Goal: Transaction & Acquisition: Purchase product/service

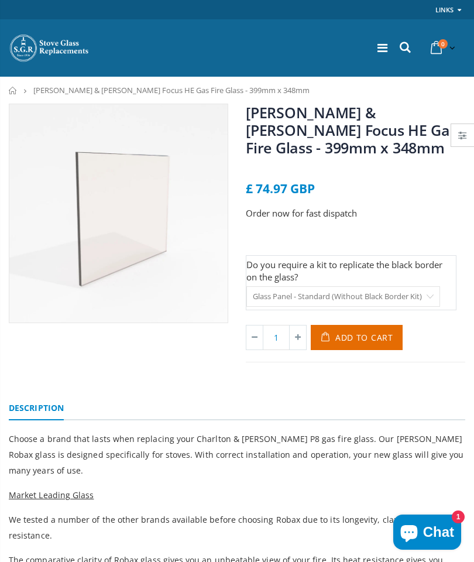
click at [379, 49] on icon at bounding box center [383, 48] width 10 height 12
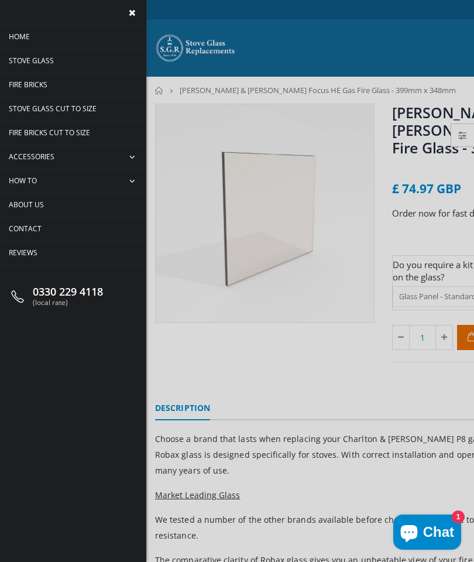
click at [23, 59] on span "Stove Glass" at bounding box center [31, 61] width 45 height 10
click at [35, 107] on span "Stove Glass Cut To Size" at bounding box center [53, 109] width 88 height 10
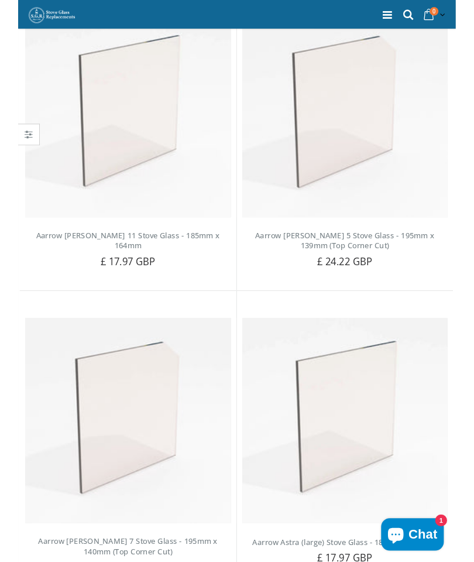
scroll to position [1809, 0]
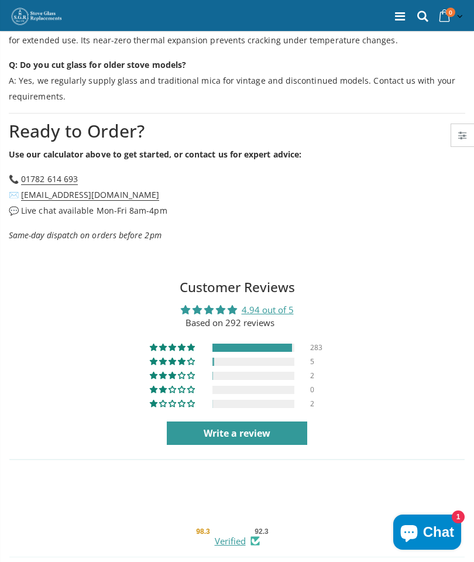
scroll to position [2095, 0]
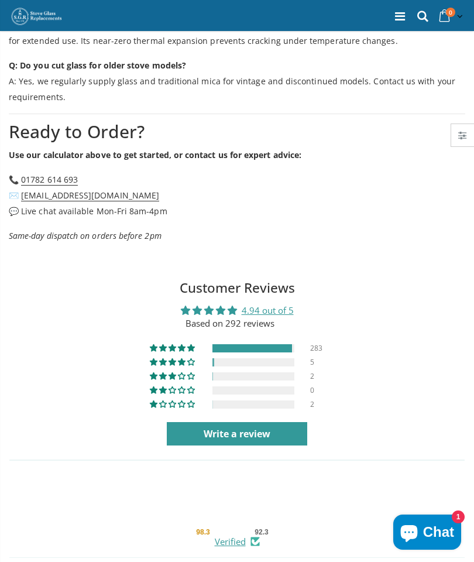
click at [74, 149] on strong "Use our calculator above to get started, or contact us for expert advice:" at bounding box center [155, 154] width 293 height 11
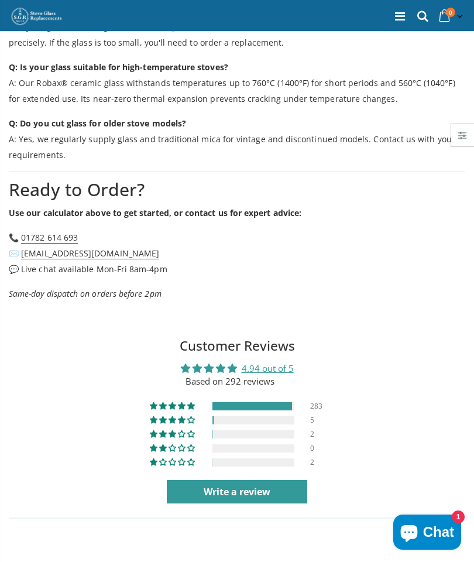
scroll to position [2031, 0]
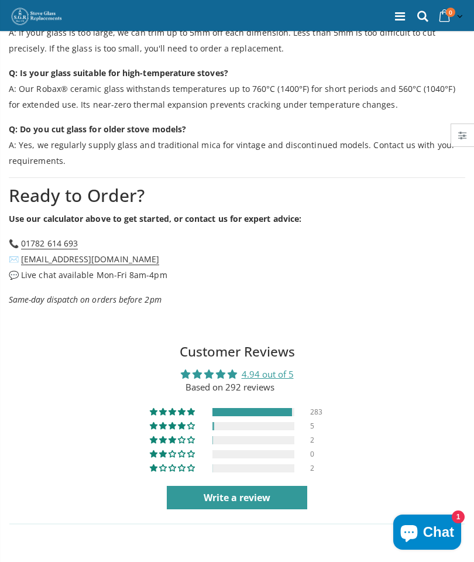
click at [177, 213] on strong "Use our calculator above to get started, or contact us for expert advice:" at bounding box center [155, 218] width 293 height 11
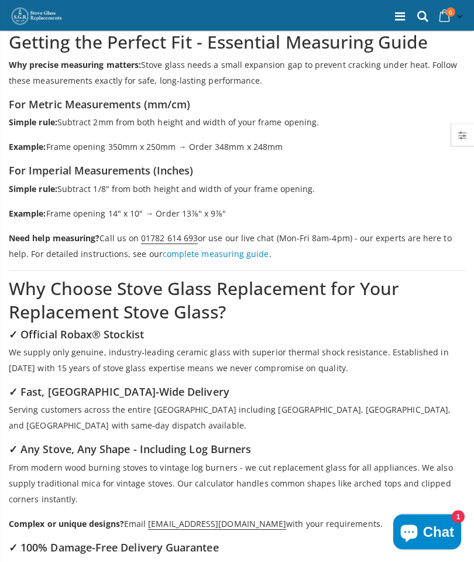
scroll to position [1304, 0]
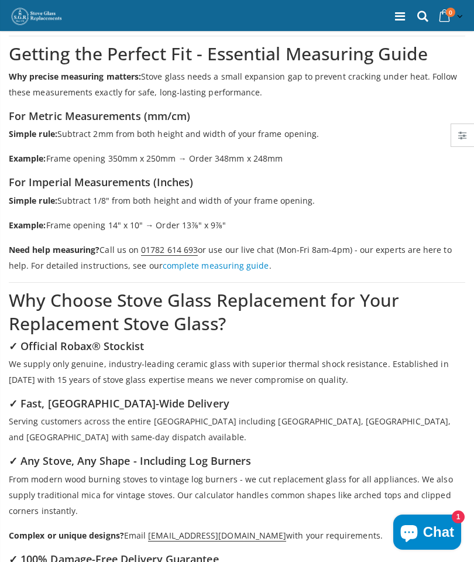
click at [225, 260] on link "complete measuring guide" at bounding box center [216, 265] width 107 height 11
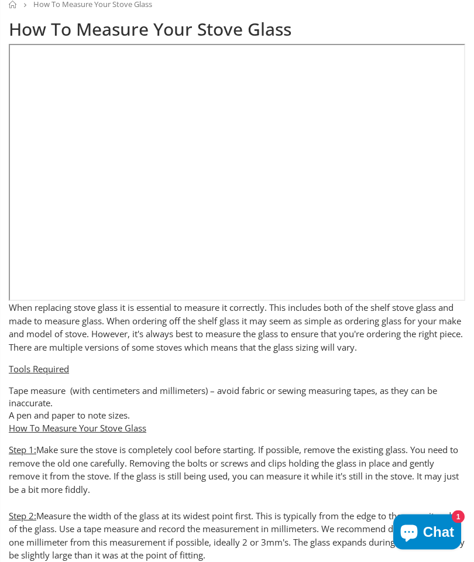
scroll to position [86, 0]
